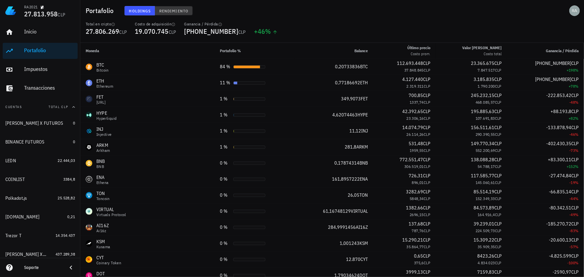
click at [172, 12] on span "Rendimiento" at bounding box center [173, 10] width 29 height 5
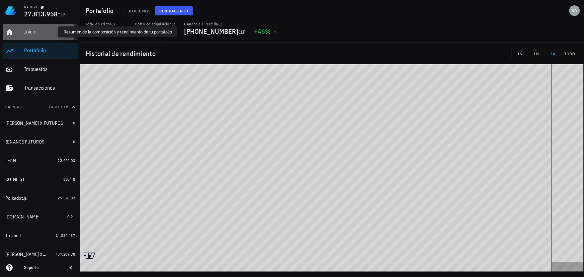
click at [29, 30] on div "Inicio" at bounding box center [49, 31] width 51 height 6
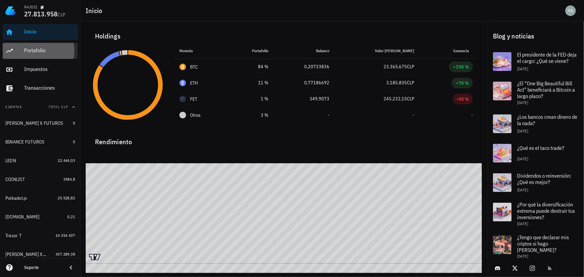
click at [44, 50] on div "Portafolio" at bounding box center [49, 50] width 51 height 6
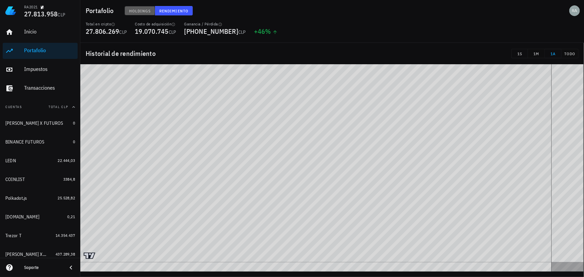
click at [145, 9] on span "Holdings" at bounding box center [140, 10] width 22 height 5
